Goal: Transaction & Acquisition: Book appointment/travel/reservation

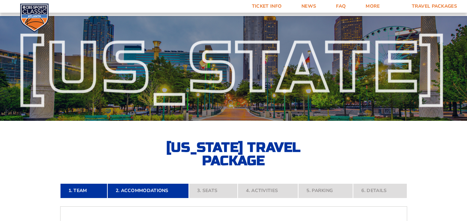
scroll to position [736, 0]
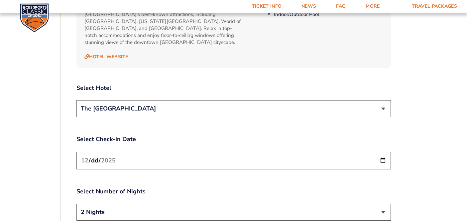
click at [279, 151] on input "2025-12-19" at bounding box center [233, 160] width 314 height 18
click at [387, 151] on input "2025-12-19" at bounding box center [233, 160] width 314 height 18
click at [383, 151] on input "2025-12-19" at bounding box center [233, 160] width 314 height 18
click at [333, 135] on div "Select Check-In Date 2025-12-19" at bounding box center [233, 153] width 314 height 36
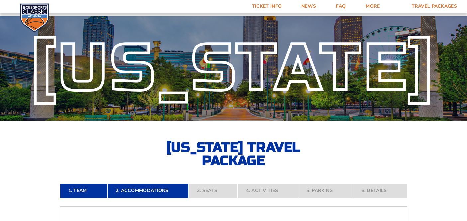
scroll to position [287, 0]
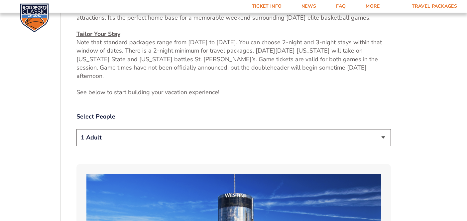
click at [228, 132] on select "1 Adult 2 Adults 3 Adults 4 Adults 2 Adults + 1 Child 2 Adults + 2 Children 2 A…" at bounding box center [233, 137] width 314 height 17
select select "2 Adults"
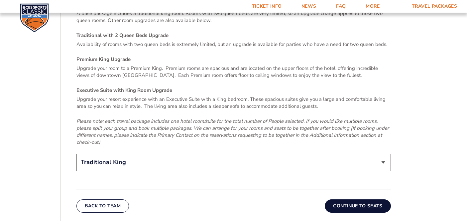
scroll to position [1132, 0]
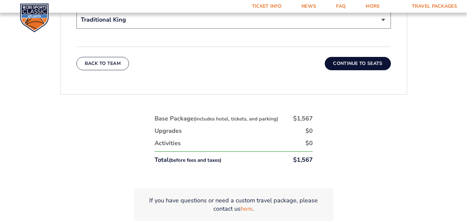
click at [347, 57] on button "Continue To Seats" at bounding box center [357, 63] width 66 height 13
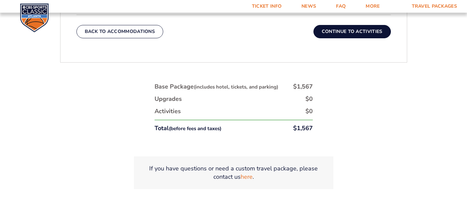
scroll to position [429, 0]
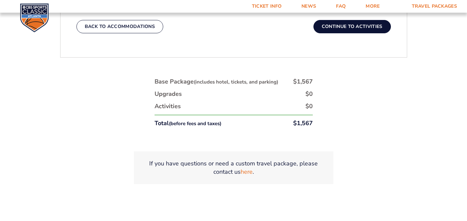
click at [346, 31] on button "Continue To Activities" at bounding box center [351, 26] width 77 height 13
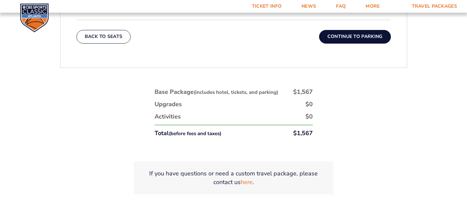
scroll to position [347, 0]
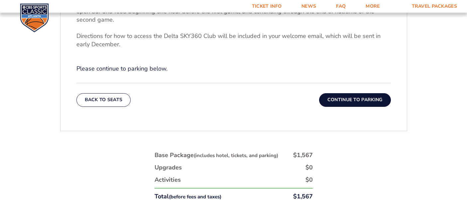
click at [335, 100] on button "Continue To Parking" at bounding box center [355, 99] width 72 height 13
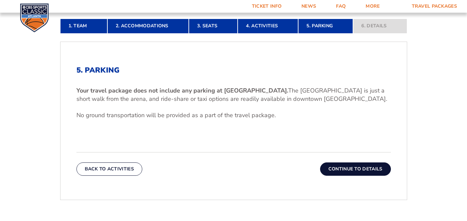
scroll to position [241, 0]
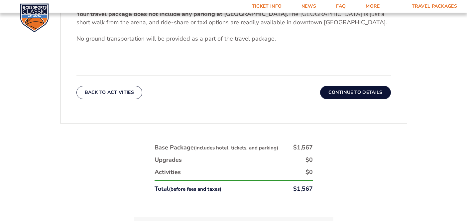
click at [368, 93] on button "Continue To Details" at bounding box center [355, 92] width 71 height 13
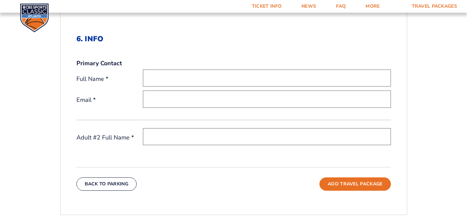
scroll to position [196, 0]
click at [317, 81] on input "text" at bounding box center [267, 77] width 248 height 17
type input "a"
type input "a@[DOMAIN_NAME]"
click at [251, 137] on input "text" at bounding box center [267, 136] width 248 height 17
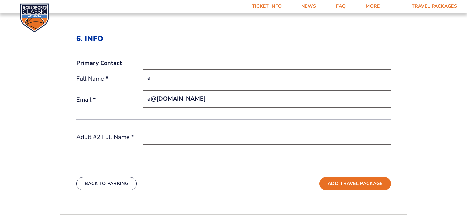
type input "Alyssa T Duke"
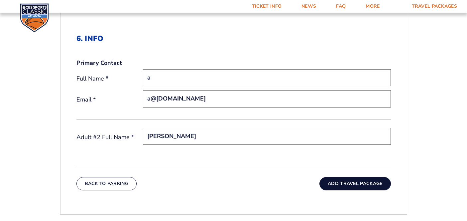
click at [366, 182] on button "Add Travel Package" at bounding box center [354, 183] width 71 height 13
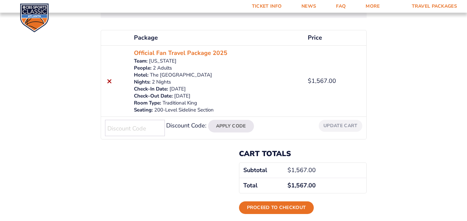
scroll to position [157, 0]
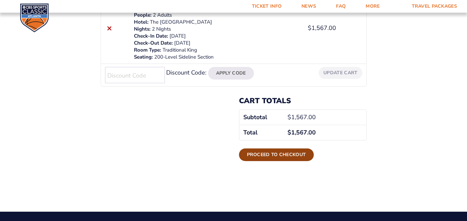
click at [283, 157] on link "Proceed to checkout" at bounding box center [276, 154] width 75 height 13
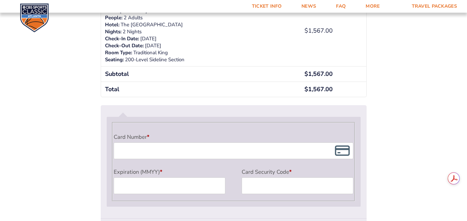
scroll to position [470, 0]
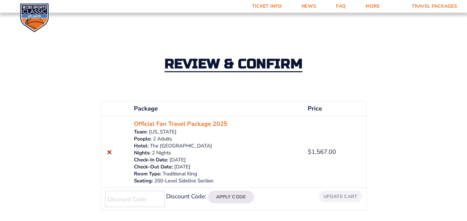
scroll to position [124, 0]
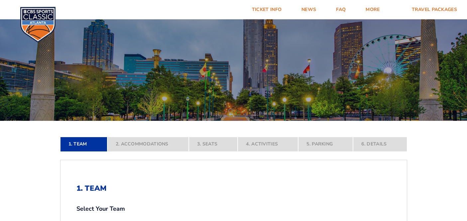
select select "12956"
